Goal: Task Accomplishment & Management: Manage account settings

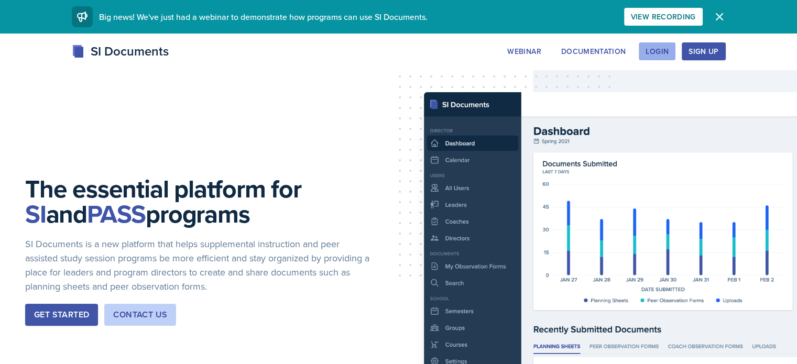
click at [722, 62] on div "SI Documents Webinar Documentation Login Sign Up Sign Up Login Documentation We…" at bounding box center [398, 63] width 797 height 42
click at [675, 58] on button "Login" at bounding box center [656, 51] width 37 height 18
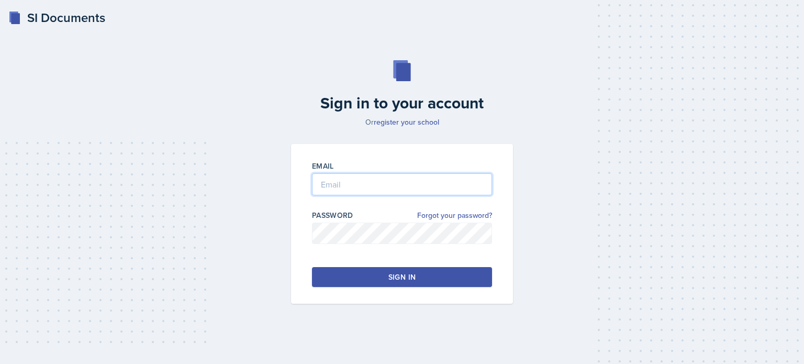
click at [418, 190] on input "email" at bounding box center [402, 184] width 180 height 22
click at [427, 269] on button "Sign in" at bounding box center [402, 277] width 180 height 20
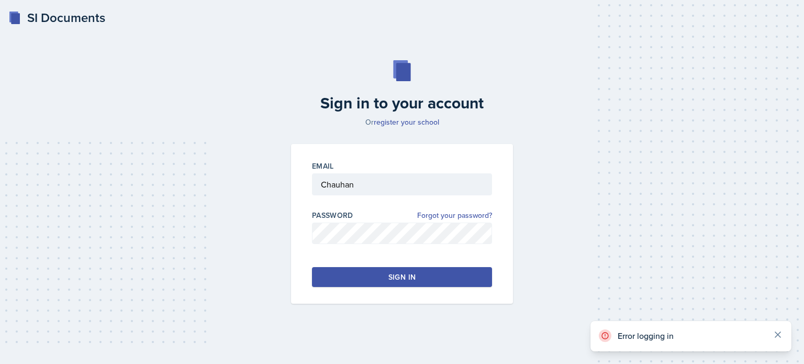
click at [779, 334] on icon at bounding box center [778, 334] width 10 height 10
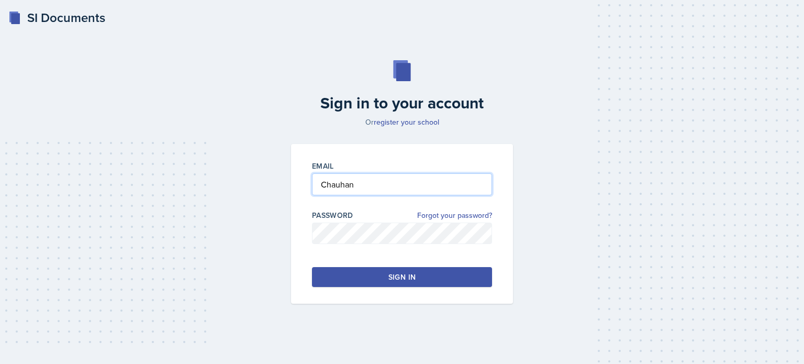
click at [400, 192] on input "Chauhan" at bounding box center [402, 184] width 180 height 22
click at [450, 274] on button "Sign in" at bounding box center [402, 277] width 180 height 20
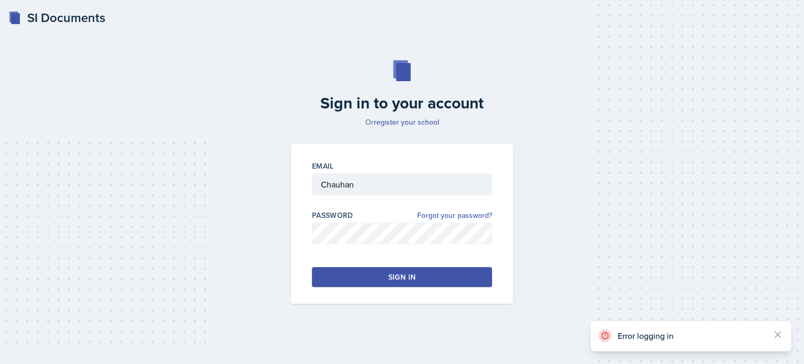
click at [450, 271] on button "Sign in" at bounding box center [402, 277] width 180 height 20
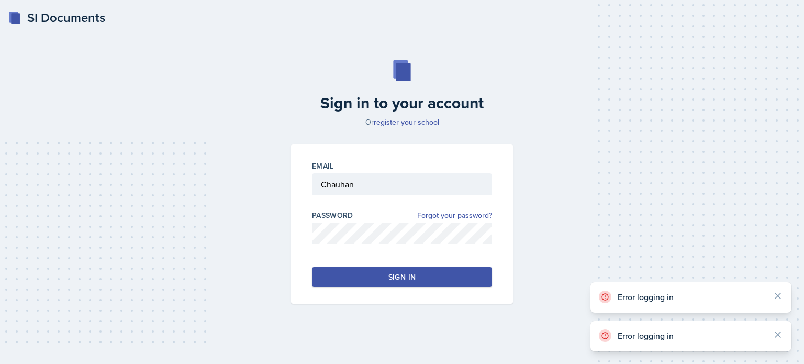
click at [601, 298] on icon at bounding box center [605, 297] width 13 height 13
click at [400, 188] on input "Chauhan" at bounding box center [402, 184] width 180 height 22
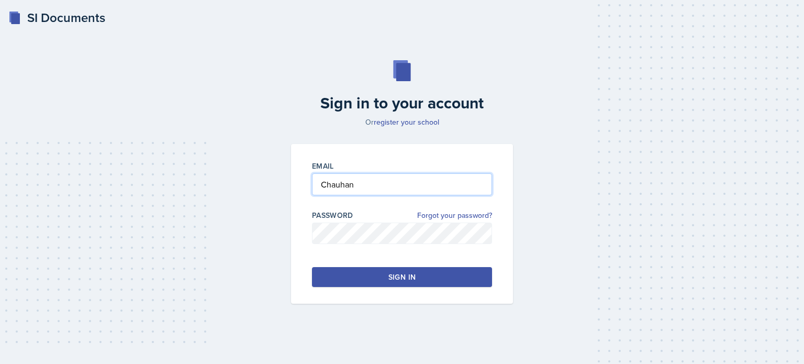
drag, startPoint x: 408, startPoint y: 184, endPoint x: 294, endPoint y: 175, distance: 114.0
click at [294, 175] on div "Email Chauhan Password Forgot your password? Sign in" at bounding box center [402, 224] width 222 height 160
paste input "achauha3@students.kennesaw.edu"
type input "achauha3@students.kennesaw.edu"
click at [284, 209] on div "Sign in to your account Or register your school Email achauha3@students.kennesa…" at bounding box center [402, 182] width 771 height 311
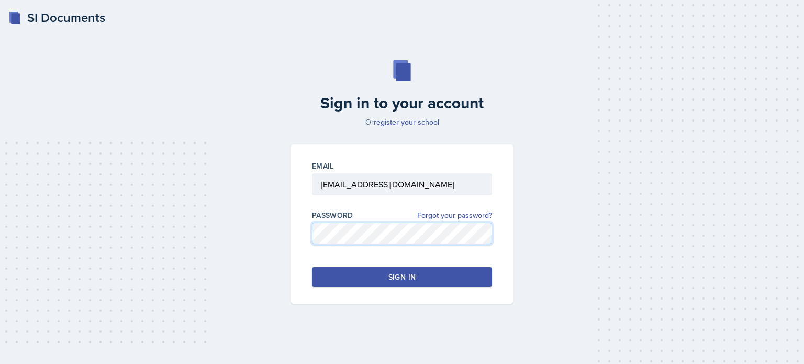
click at [287, 242] on div "Email achauha3@students.kennesaw.edu Password Forgot your password? Sign in" at bounding box center [402, 224] width 235 height 160
click at [351, 270] on button "Sign in" at bounding box center [402, 277] width 180 height 20
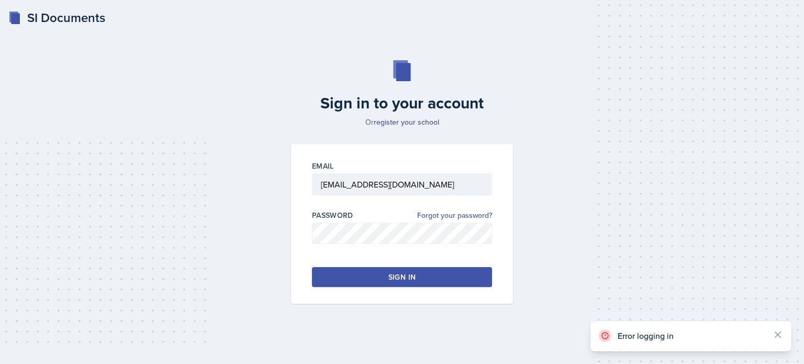
click at [354, 271] on button "Sign in" at bounding box center [402, 277] width 180 height 20
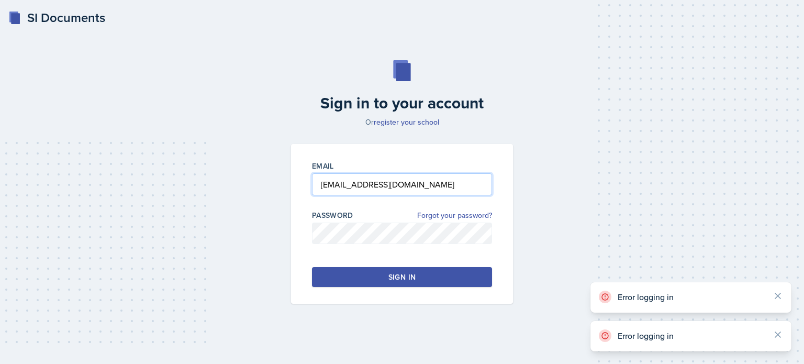
drag, startPoint x: 452, startPoint y: 181, endPoint x: 293, endPoint y: 196, distance: 160.0
click at [292, 194] on div "Email achauha3@students.kennesaw.edu Password Forgot your password? Sign in" at bounding box center [402, 224] width 222 height 160
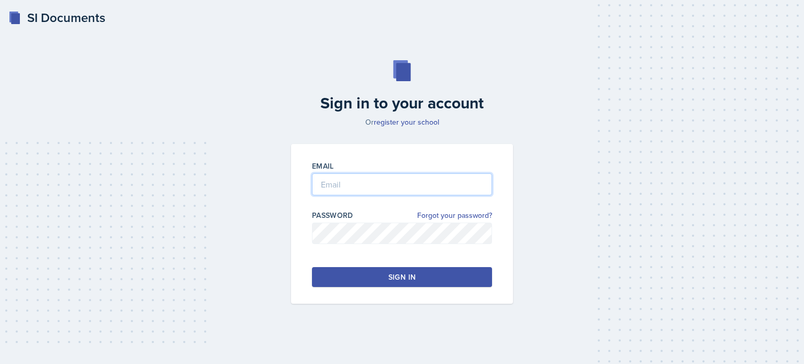
type input "Chauhan"
click at [432, 281] on button "Sign in" at bounding box center [402, 277] width 180 height 20
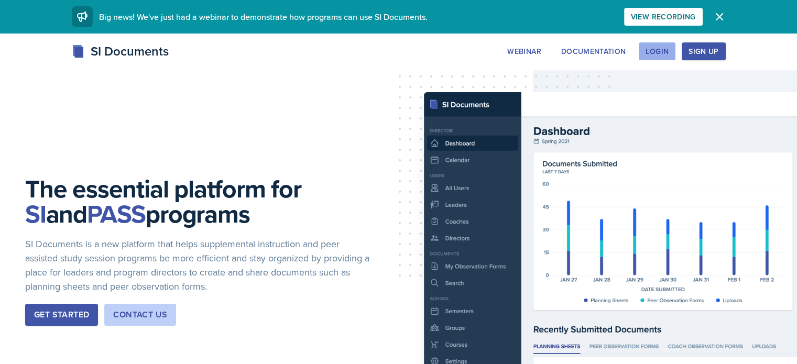
click at [675, 50] on button "Login" at bounding box center [656, 51] width 37 height 18
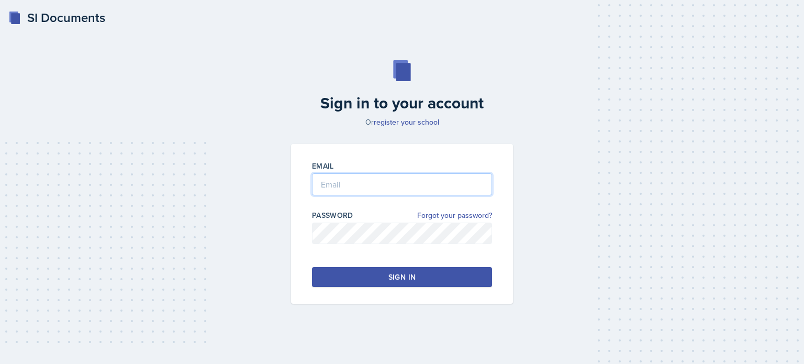
click at [406, 176] on input "email" at bounding box center [402, 184] width 180 height 22
type input "Chauhan"
click at [473, 284] on button "Sign in" at bounding box center [402, 277] width 180 height 20
